Goal: Information Seeking & Learning: Find specific fact

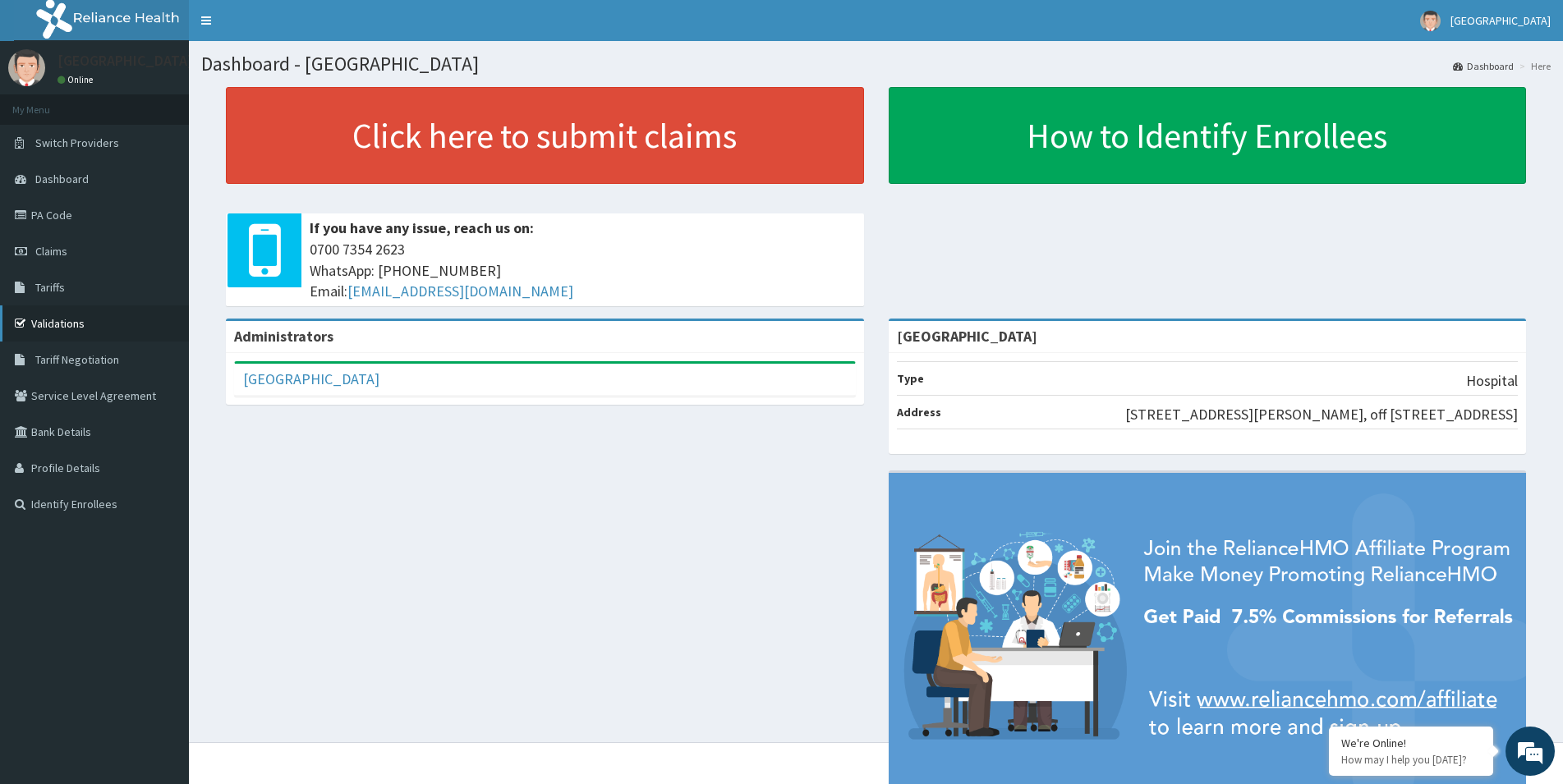
click at [62, 318] on link "Validations" at bounding box center [94, 324] width 189 height 36
click at [51, 287] on span "Tariffs" at bounding box center [49, 288] width 30 height 14
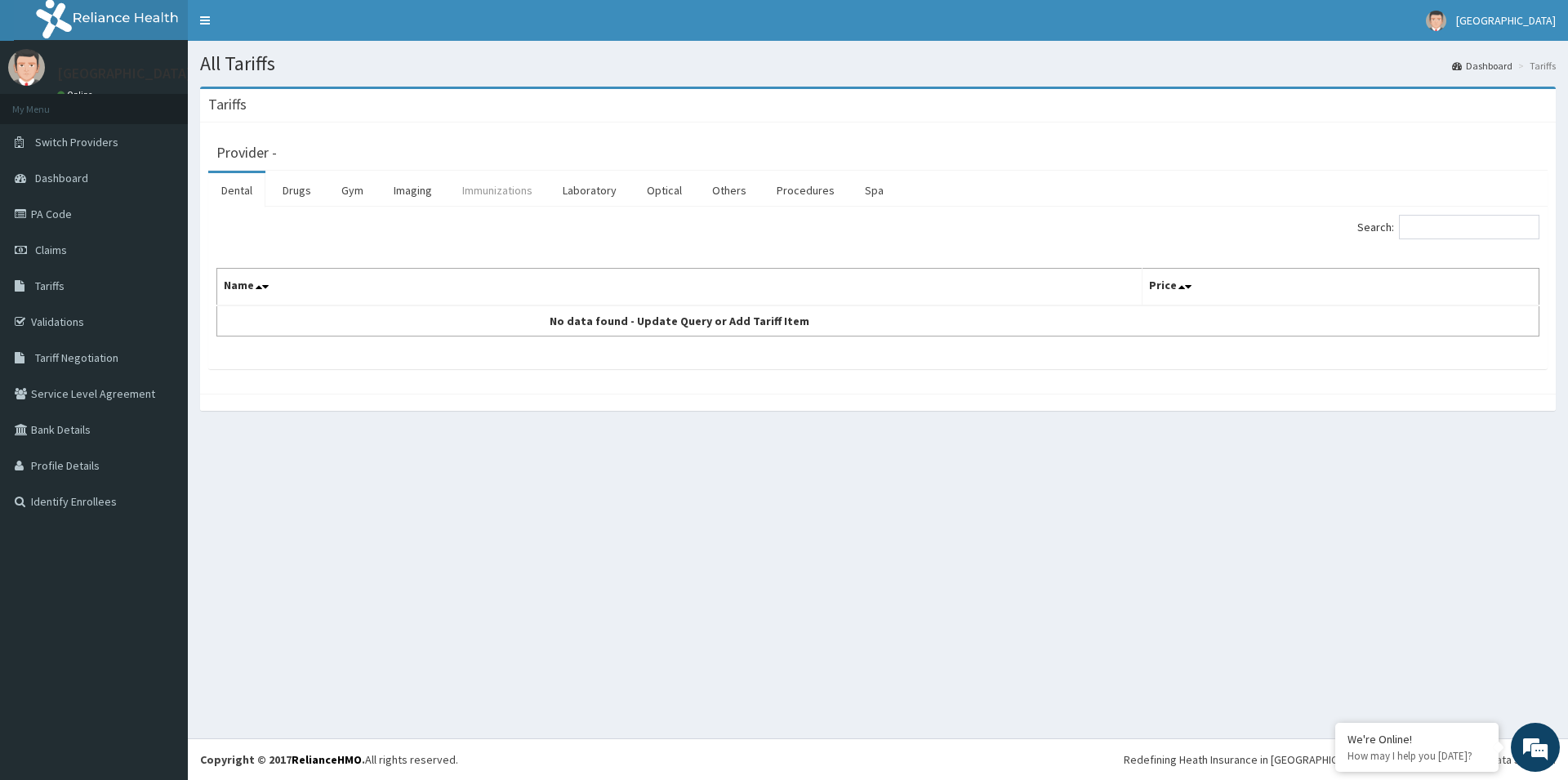
click at [477, 195] on link "Immunizations" at bounding box center [497, 191] width 97 height 34
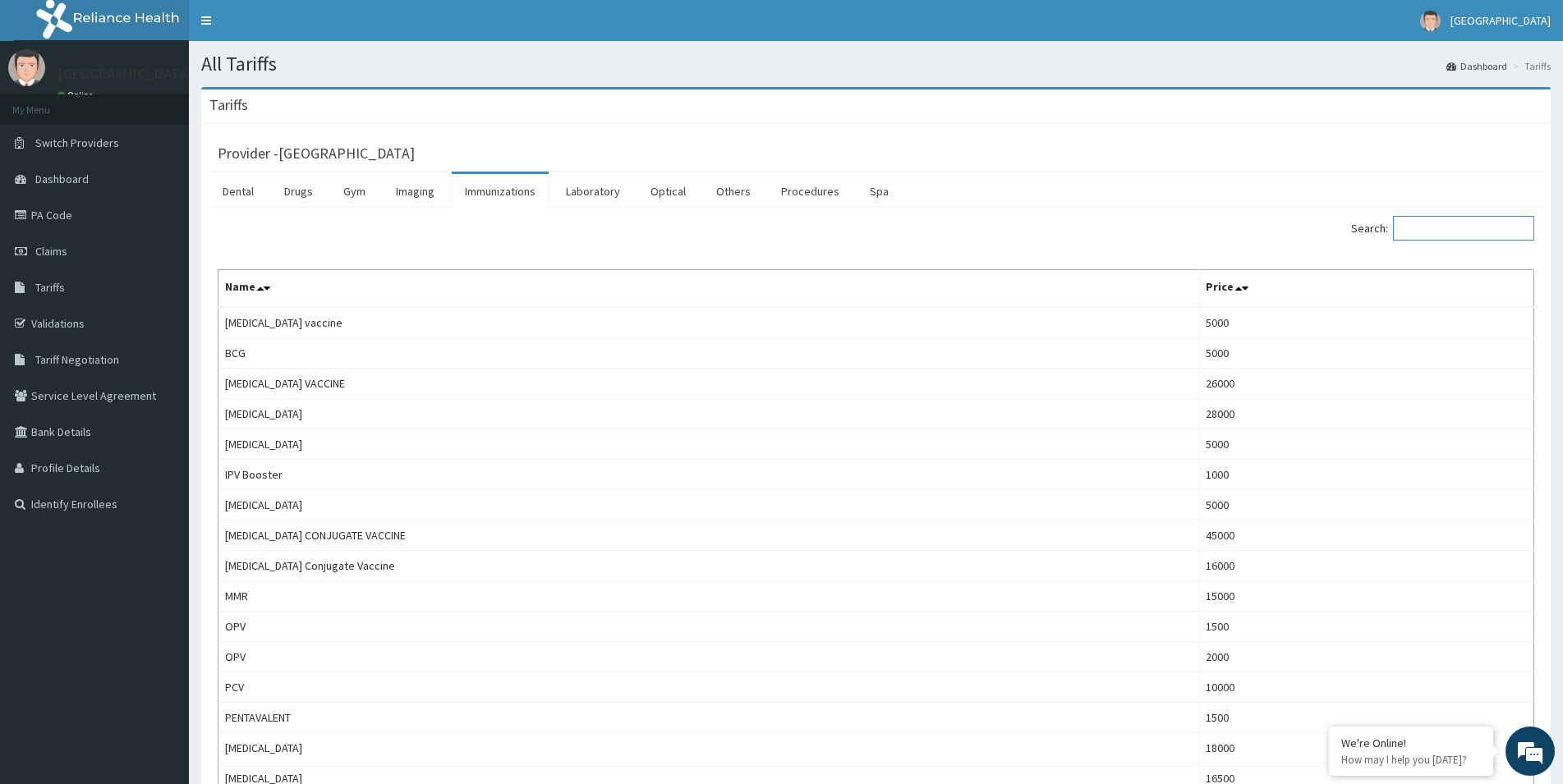
click at [1445, 229] on input "Search:" at bounding box center [1463, 227] width 141 height 24
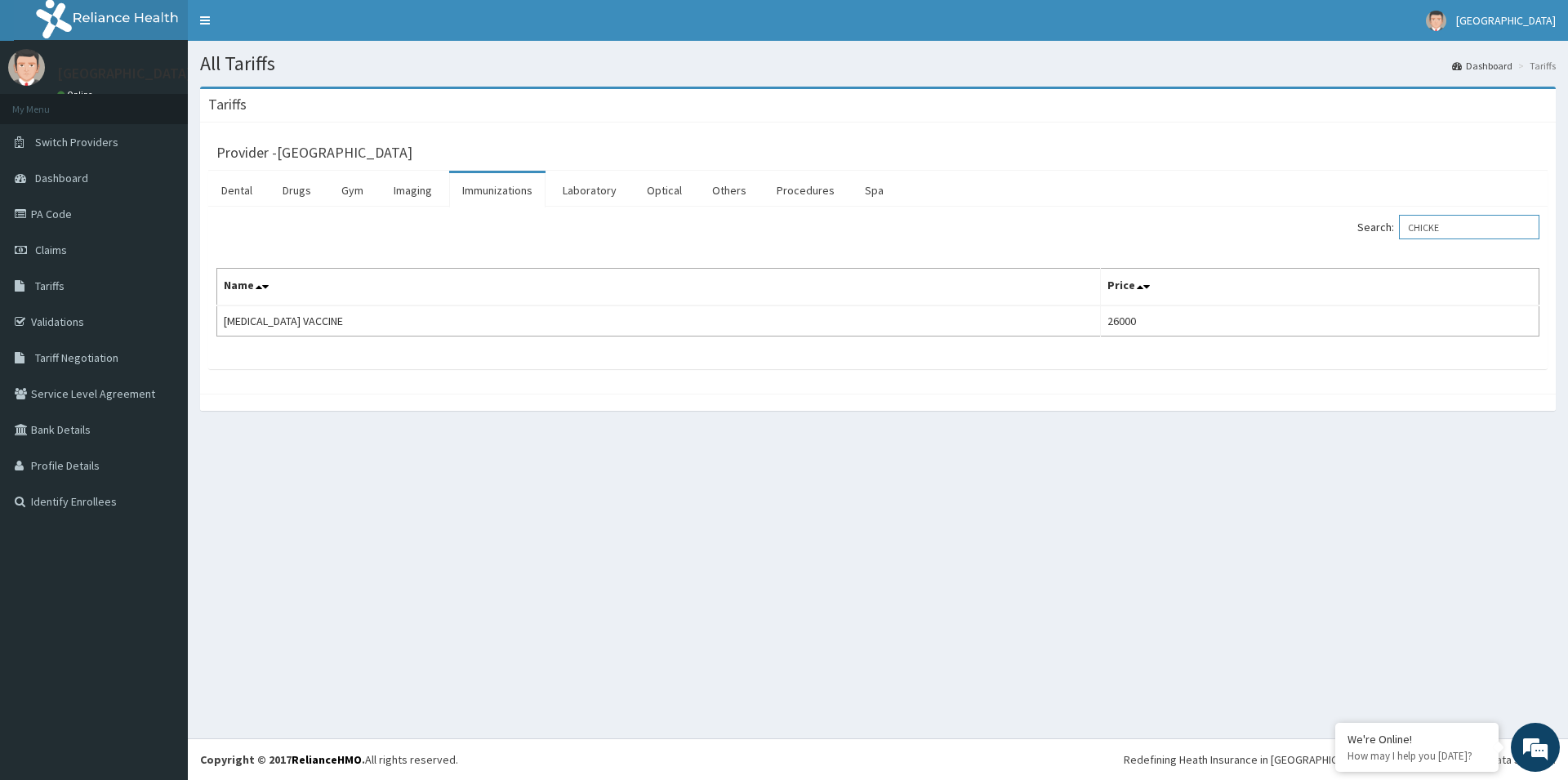
drag, startPoint x: 1471, startPoint y: 231, endPoint x: 1426, endPoint y: 235, distance: 45.2
click at [1426, 235] on input "CHICKE" at bounding box center [1469, 226] width 140 height 24
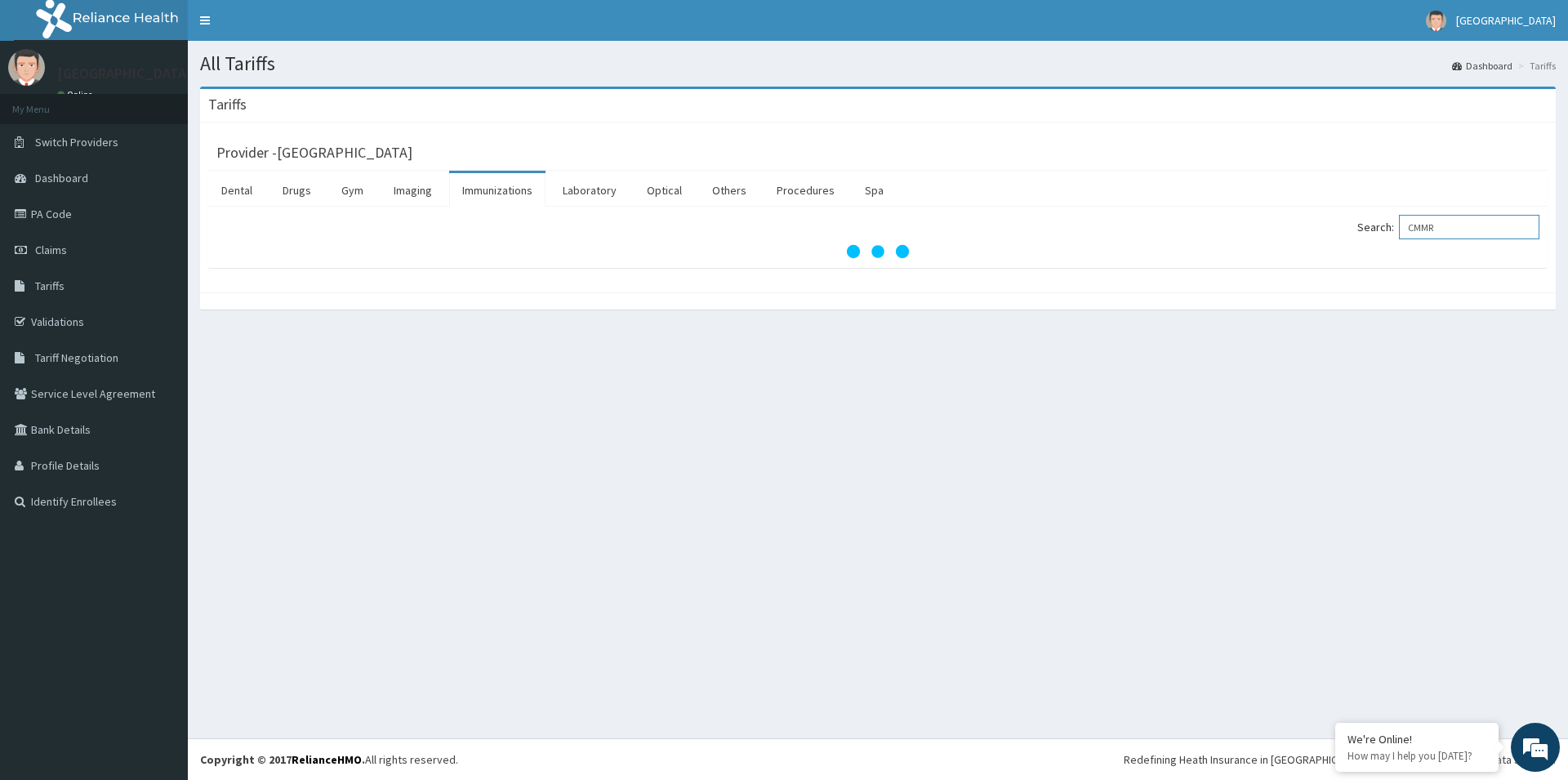
drag, startPoint x: 1467, startPoint y: 225, endPoint x: 1332, endPoint y: 253, distance: 137.9
click at [1399, 240] on input "CMMR" at bounding box center [1469, 226] width 140 height 24
type input "M"
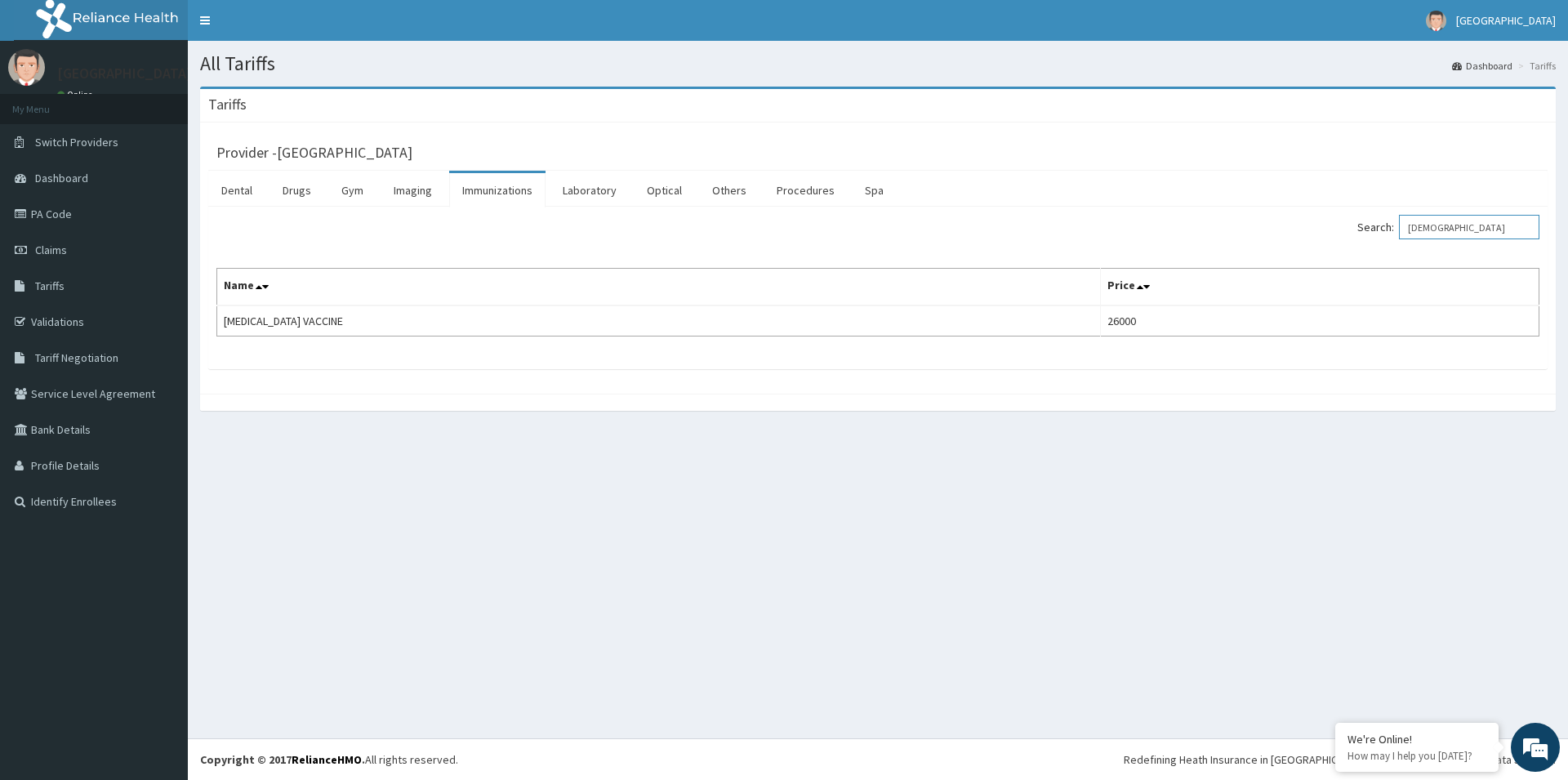
type input "CHICK"
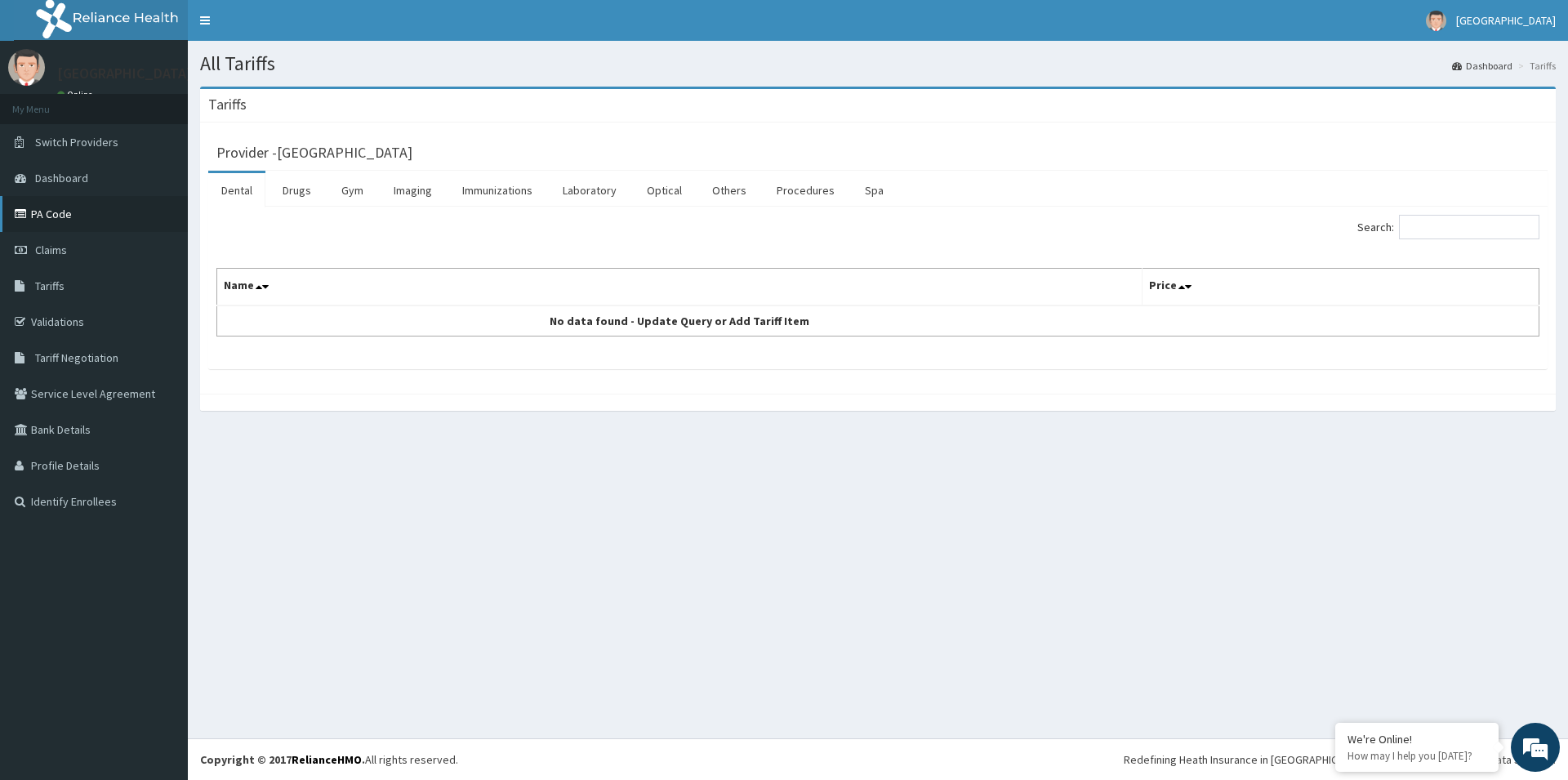
click at [42, 215] on link "PA Code" at bounding box center [94, 214] width 188 height 36
